Goal: Transaction & Acquisition: Book appointment/travel/reservation

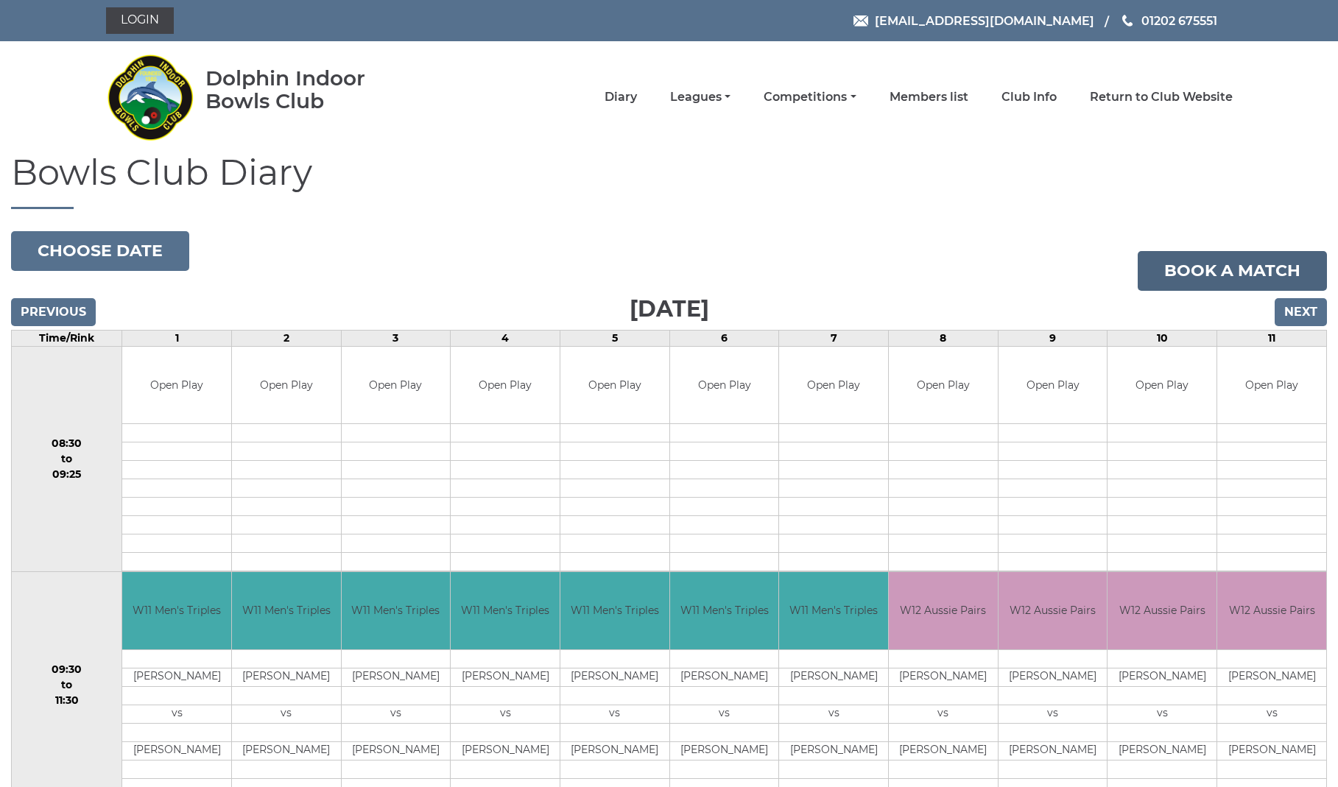
click at [1254, 264] on link "Book a match" at bounding box center [1232, 271] width 189 height 40
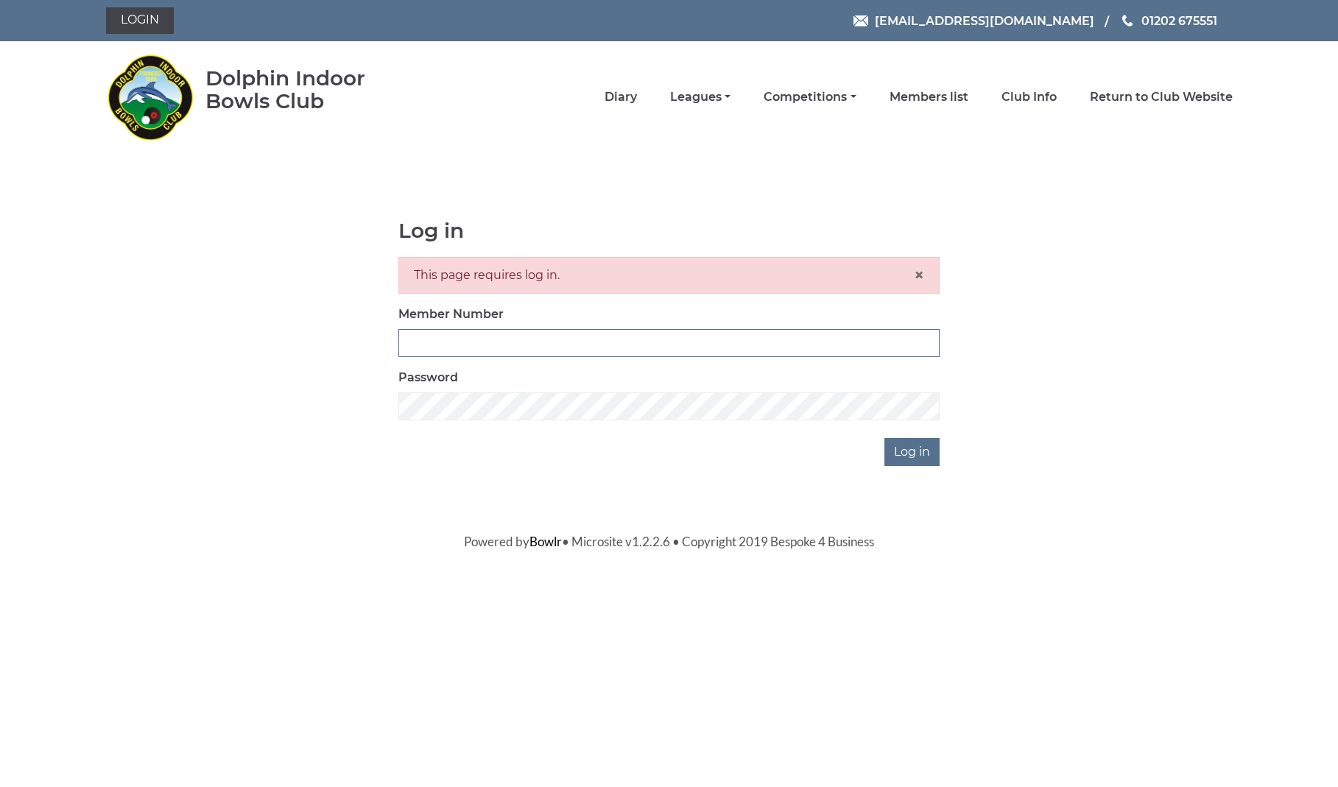
type input "2820"
click at [914, 451] on input "Log in" at bounding box center [911, 452] width 55 height 28
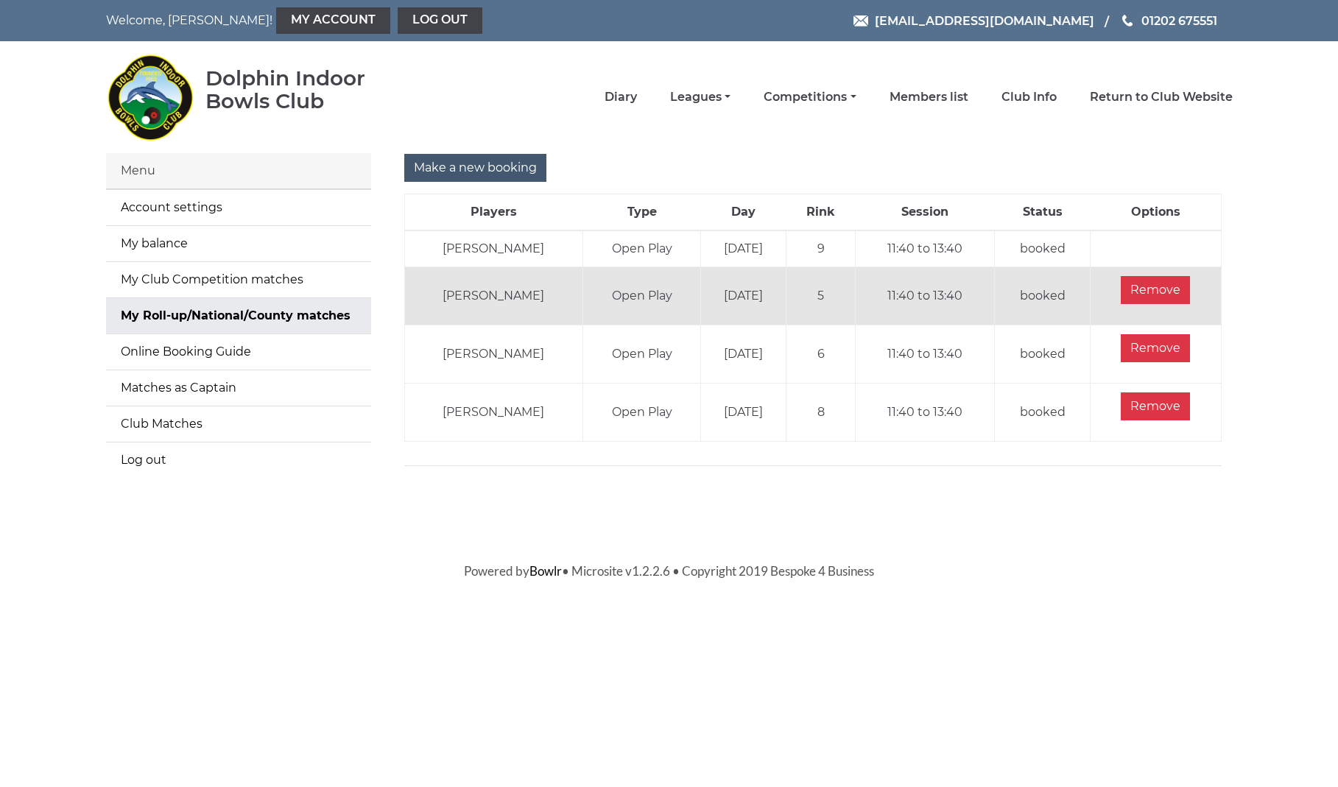
click at [486, 169] on input "Make a new booking" at bounding box center [475, 168] width 142 height 28
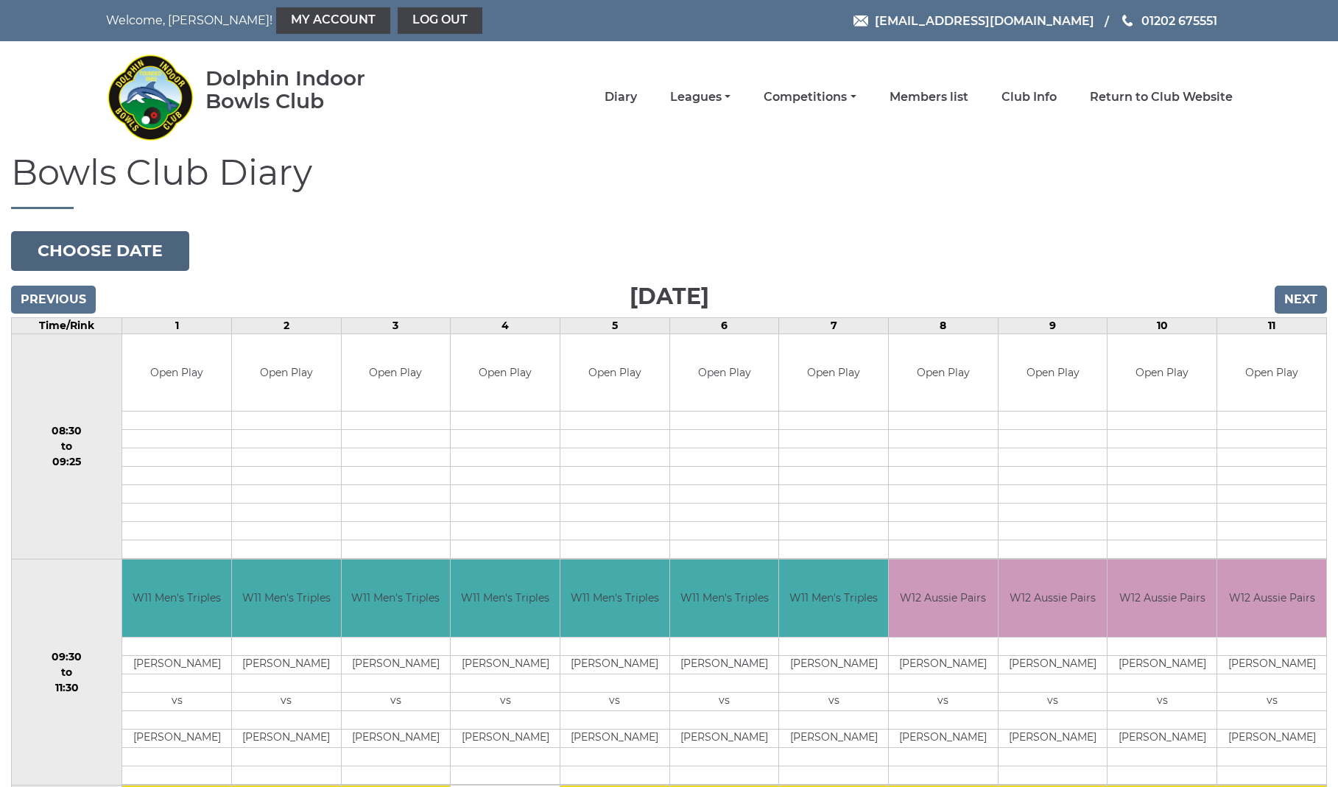
click at [127, 259] on button "Choose date" at bounding box center [100, 251] width 178 height 40
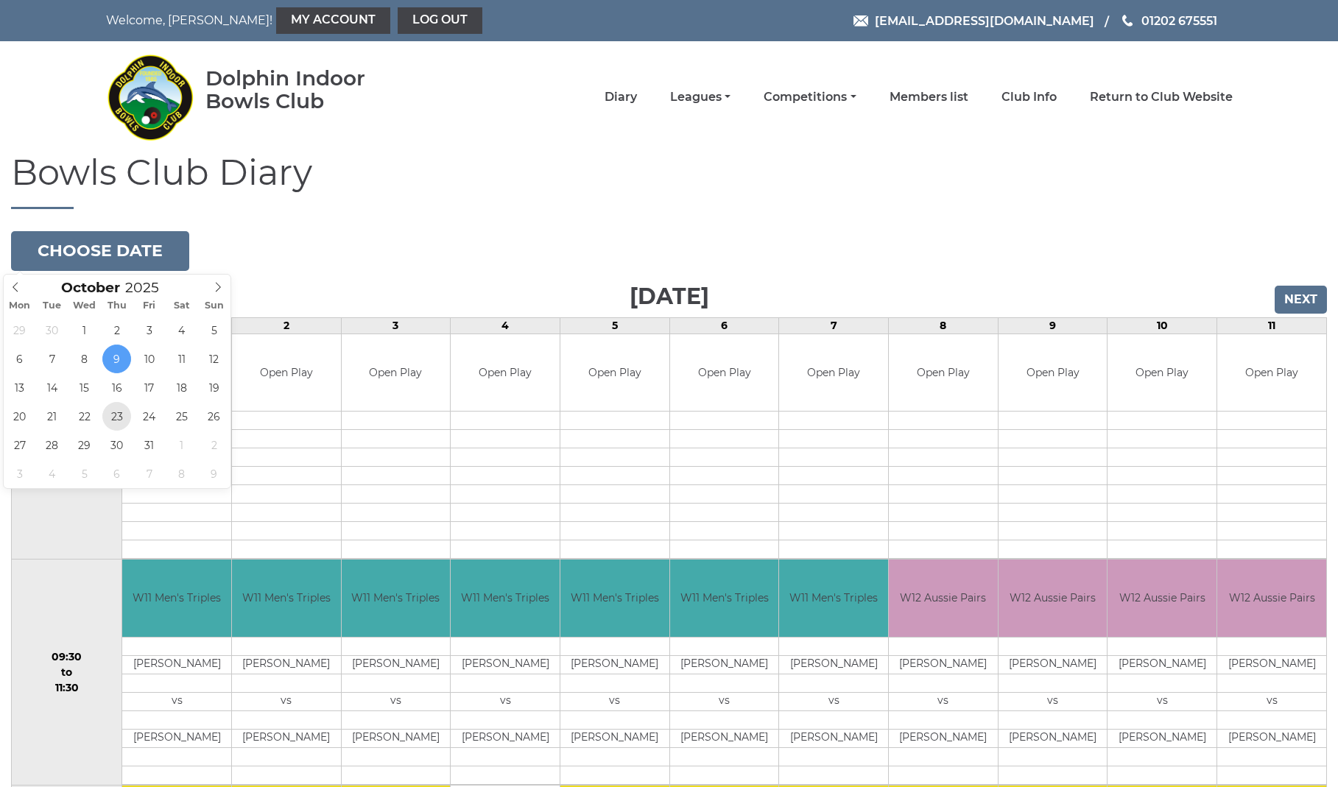
type input "[DATE]"
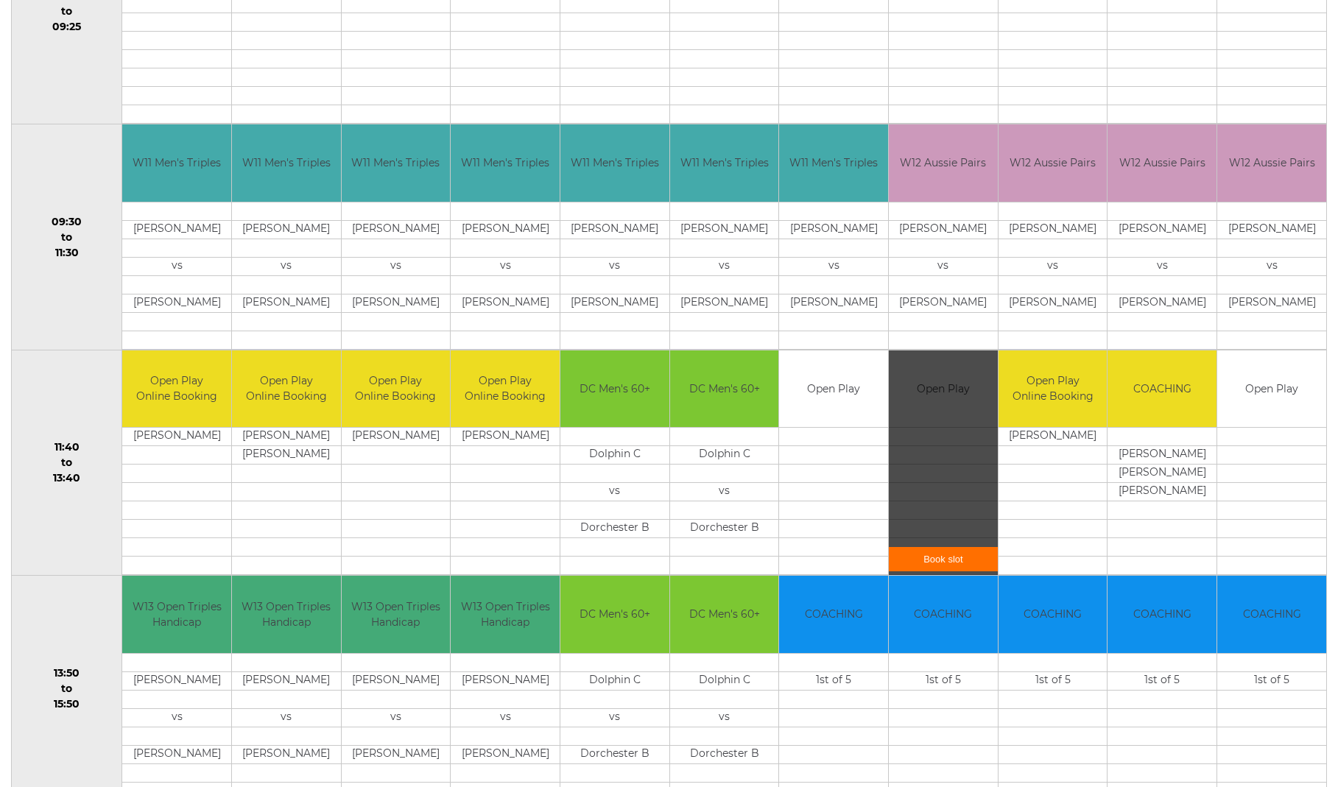
scroll to position [435, 0]
click at [961, 557] on link "Book slot" at bounding box center [943, 559] width 109 height 24
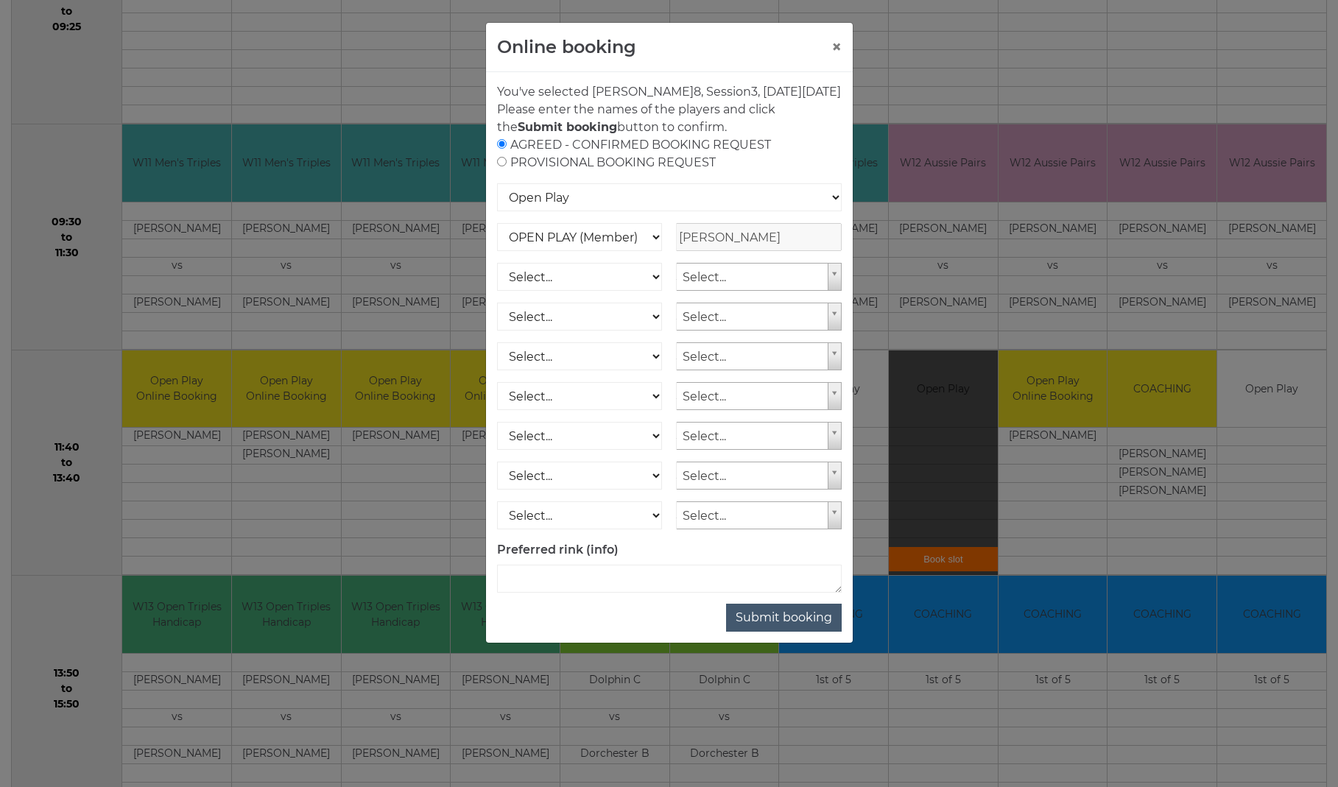
click at [800, 632] on button "Submit booking" at bounding box center [784, 618] width 116 height 28
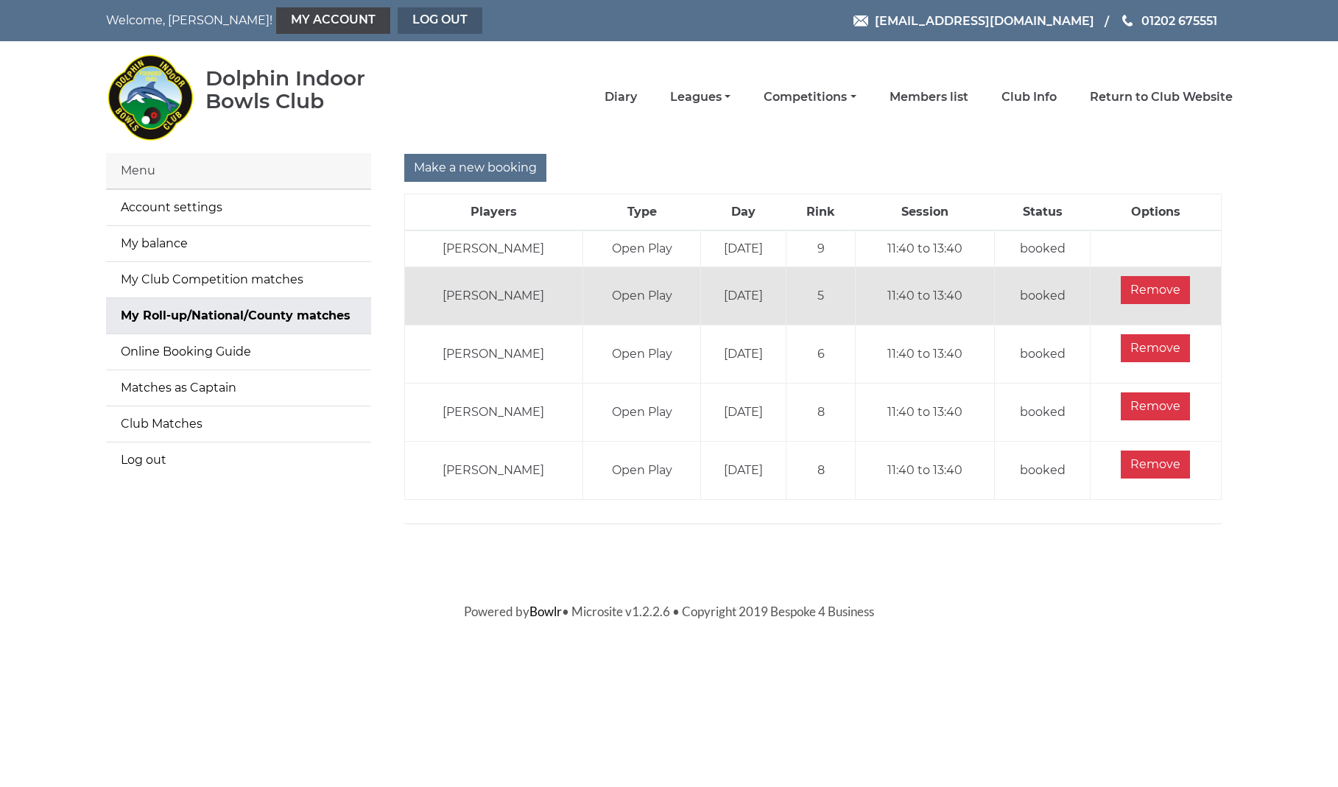
click at [398, 21] on link "Log out" at bounding box center [440, 20] width 85 height 27
